Goal: Navigation & Orientation: Find specific page/section

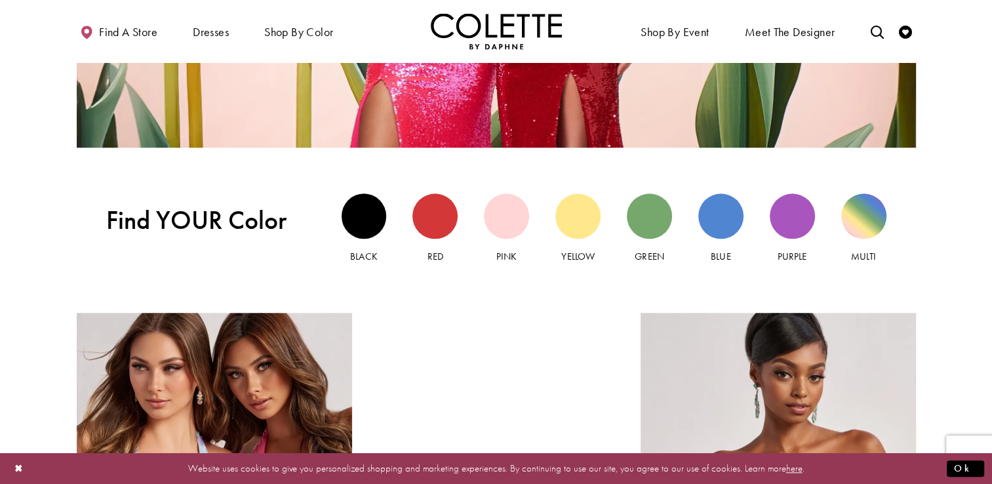
scroll to position [1180, 0]
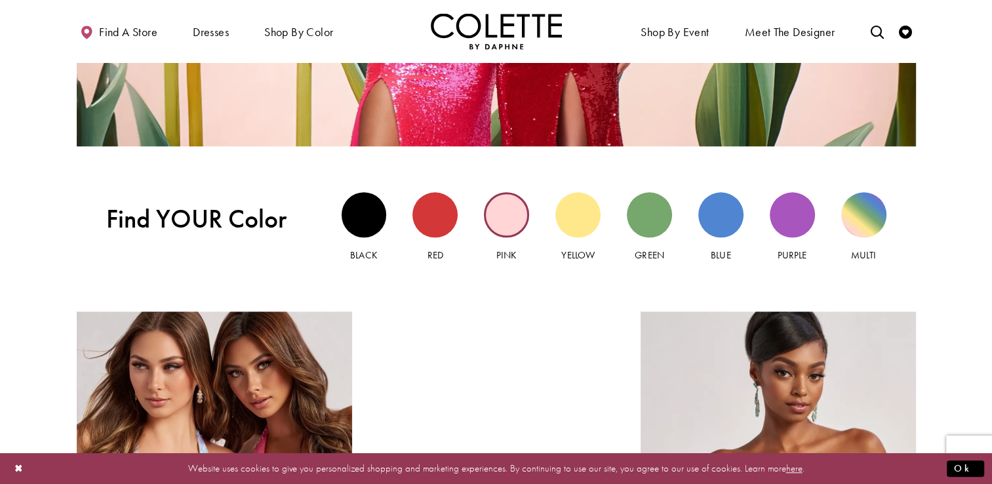
click at [506, 219] on div "Pink view" at bounding box center [506, 214] width 45 height 45
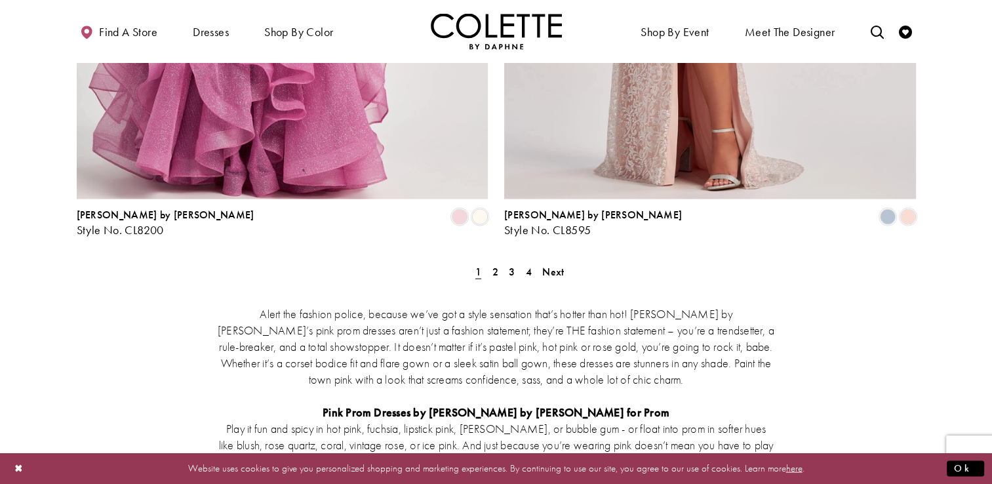
scroll to position [2513, 0]
click at [496, 264] on span "2" at bounding box center [495, 271] width 6 height 14
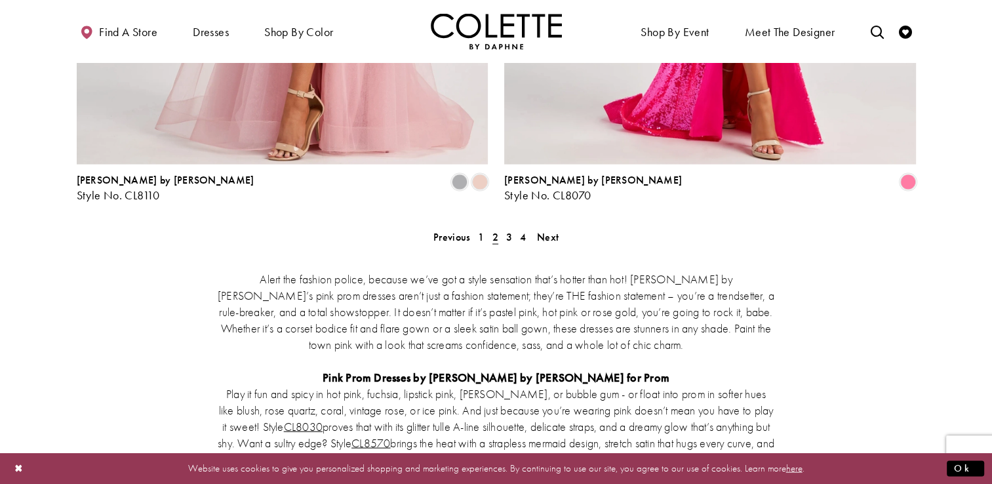
scroll to position [2504, 0]
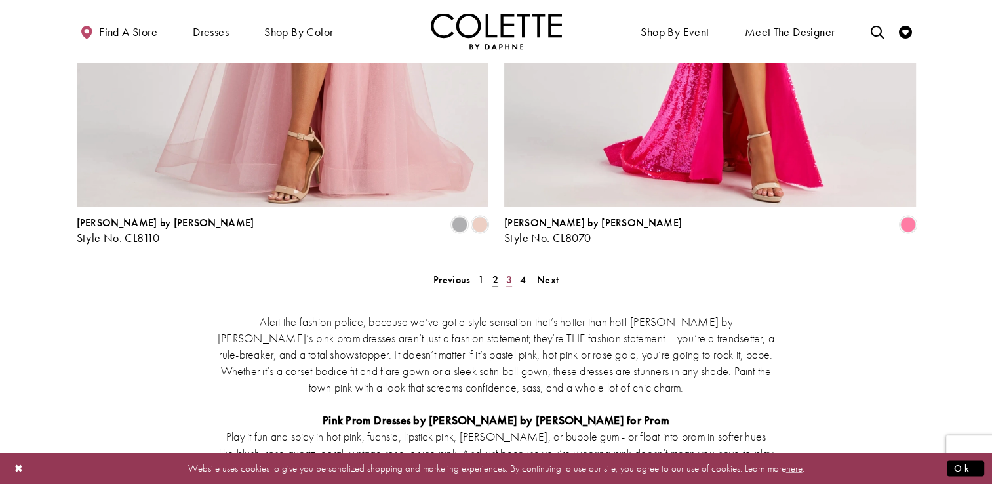
click at [509, 273] on span "3" at bounding box center [509, 280] width 6 height 14
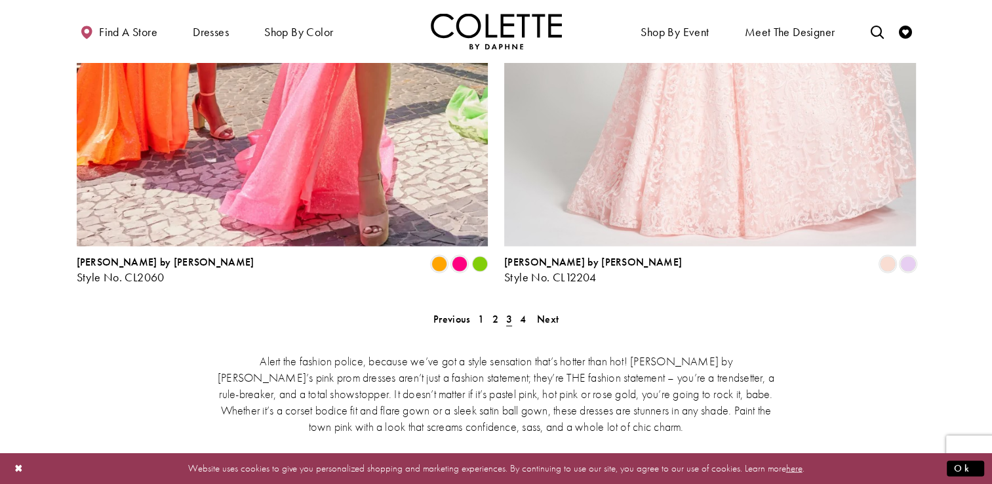
scroll to position [2468, 0]
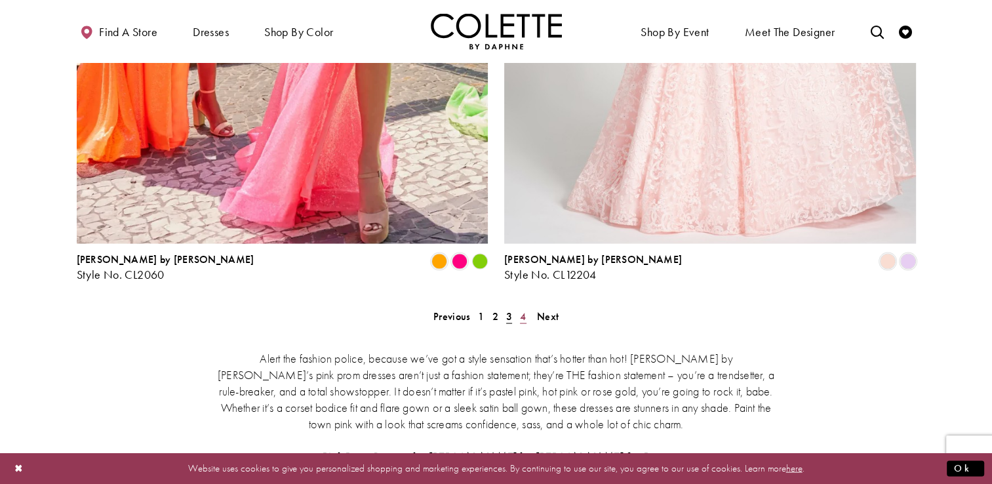
click at [523, 309] on span "4" at bounding box center [523, 316] width 6 height 14
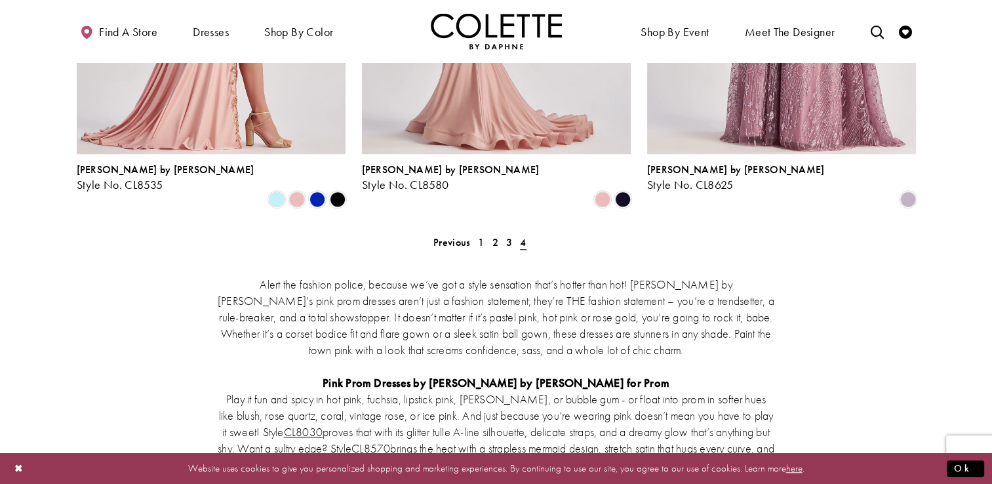
scroll to position [918, 0]
